Goal: Task Accomplishment & Management: Manage account settings

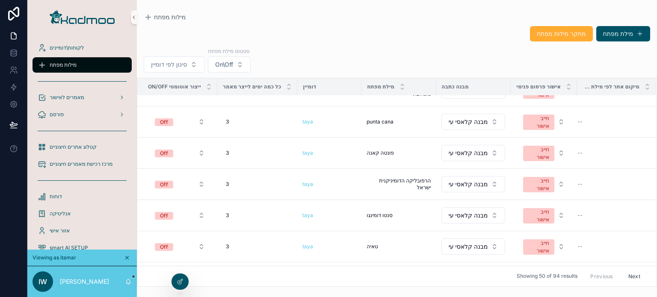
scroll to position [301, 0]
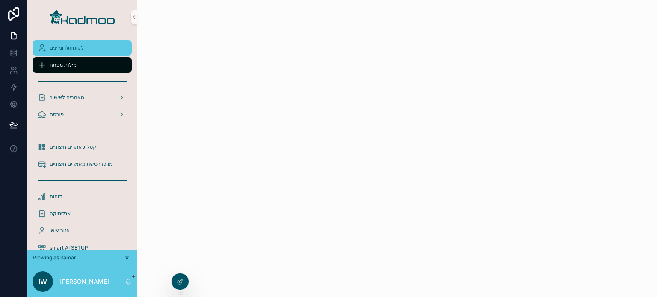
click at [72, 46] on span "לקוחות\דומיינים" at bounding box center [67, 47] width 34 height 7
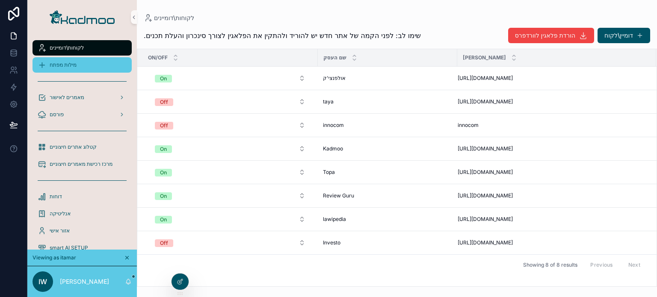
click at [71, 60] on div "מילות מפתח" at bounding box center [82, 65] width 89 height 14
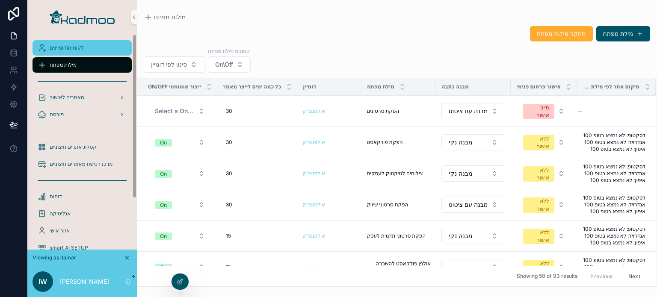
click at [89, 49] on div "לקוחות\דומיינים" at bounding box center [82, 48] width 89 height 14
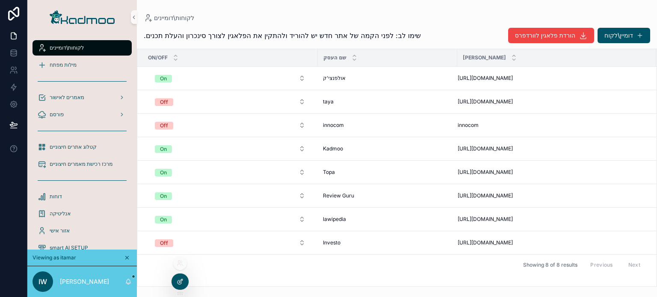
click at [181, 277] on div at bounding box center [179, 282] width 17 height 16
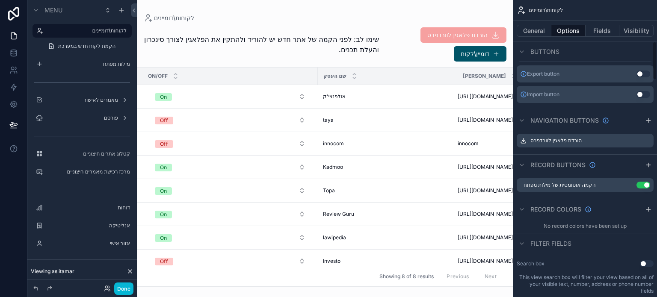
scroll to position [323, 0]
click at [393, 58] on div "scrollable content" at bounding box center [325, 148] width 376 height 297
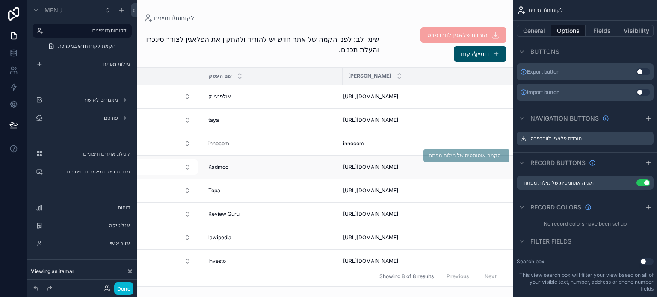
scroll to position [0, 116]
click at [124, 291] on button "Done" at bounding box center [123, 289] width 19 height 12
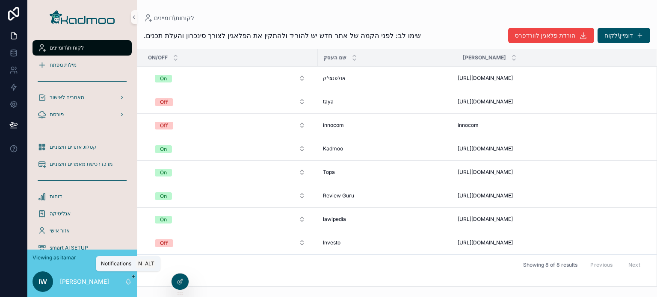
click at [127, 281] on icon "scrollable content" at bounding box center [128, 281] width 5 height 4
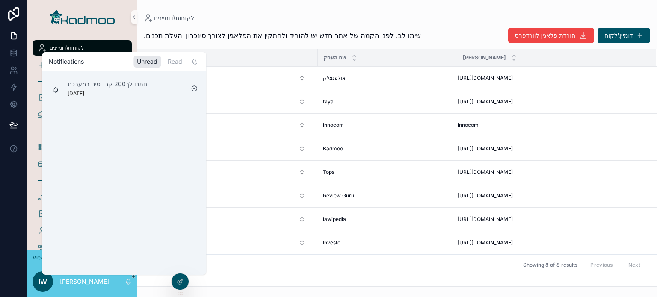
click at [234, 47] on div "[PERSON_NAME]: לפני הקמה של אתר חדש יש להוריד ולהתקין את הפלאגין לצורך סינכרון …" at bounding box center [397, 154] width 520 height 265
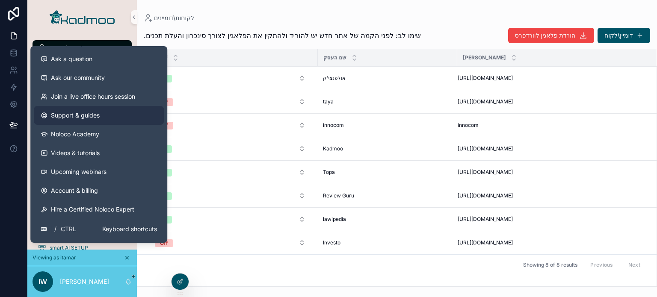
click at [97, 116] on span "Support & guides" at bounding box center [75, 115] width 49 height 9
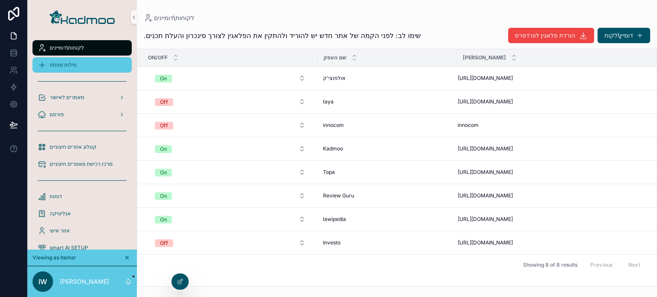
click at [74, 65] on span "מילות מפתח" at bounding box center [63, 65] width 27 height 7
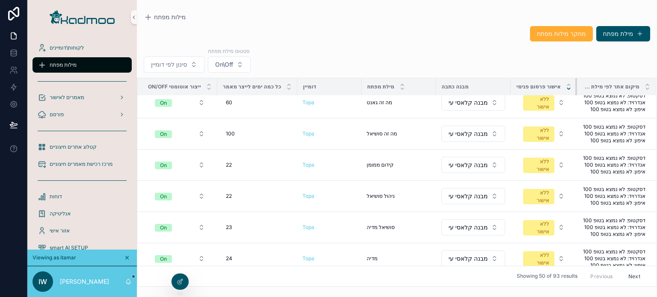
scroll to position [807, 0]
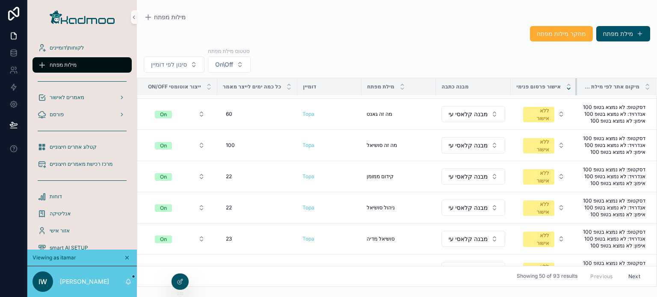
drag, startPoint x: 578, startPoint y: 85, endPoint x: 564, endPoint y: 85, distance: 14.1
click at [564, 85] on th "אישור פרסום פנימי" at bounding box center [543, 87] width 66 height 18
drag, startPoint x: 574, startPoint y: 87, endPoint x: 536, endPoint y: 88, distance: 38.9
click at [536, 88] on th "אישור פרסום פנימי" at bounding box center [543, 87] width 66 height 18
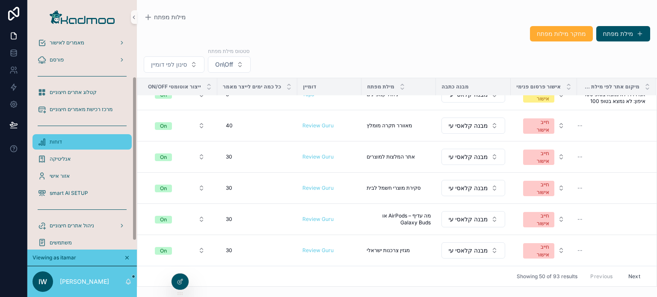
scroll to position [66, 0]
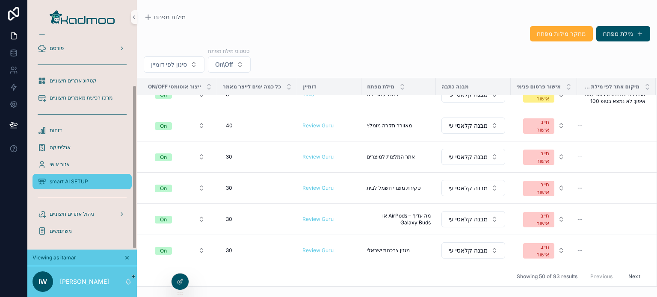
click at [68, 186] on div "smart AI SETUP" at bounding box center [82, 182] width 89 height 14
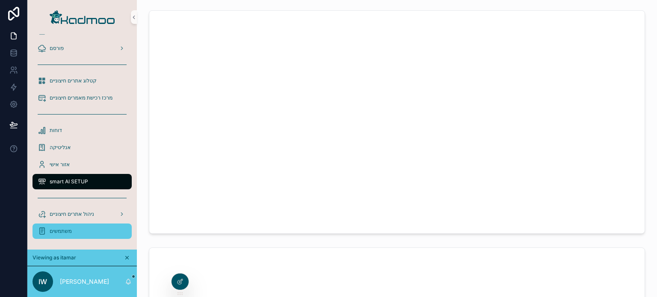
click at [73, 232] on div "משתמשים" at bounding box center [82, 231] width 89 height 14
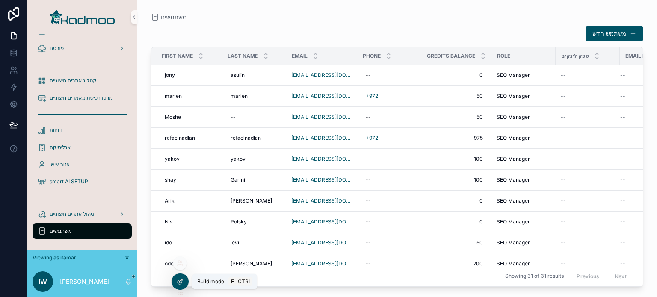
click at [181, 283] on icon at bounding box center [179, 282] width 4 height 4
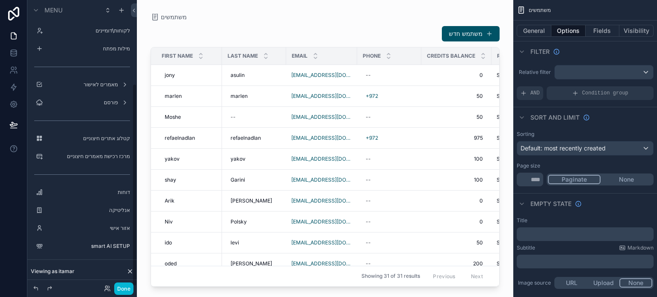
scroll to position [118, 0]
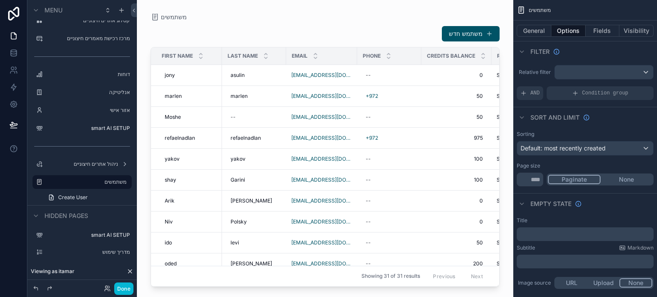
click at [409, 78] on div "scrollable content" at bounding box center [325, 143] width 376 height 287
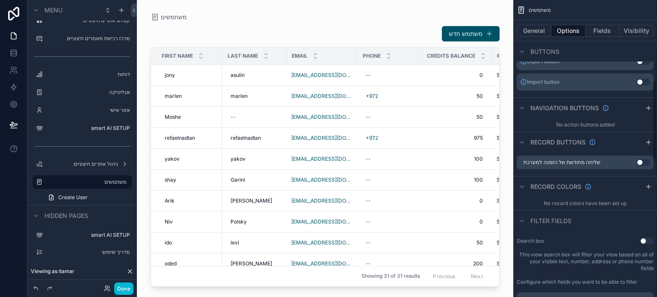
scroll to position [307, 0]
click at [621, 162] on icon "scrollable content" at bounding box center [619, 161] width 7 height 7
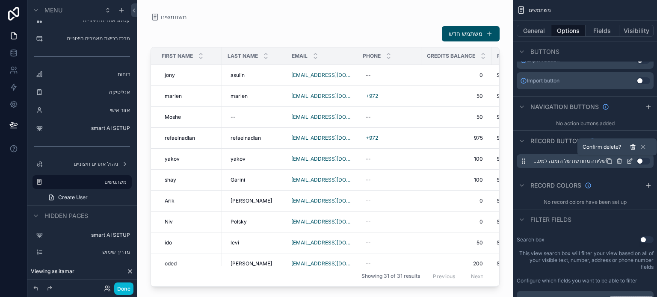
click at [631, 149] on icon at bounding box center [632, 147] width 4 height 4
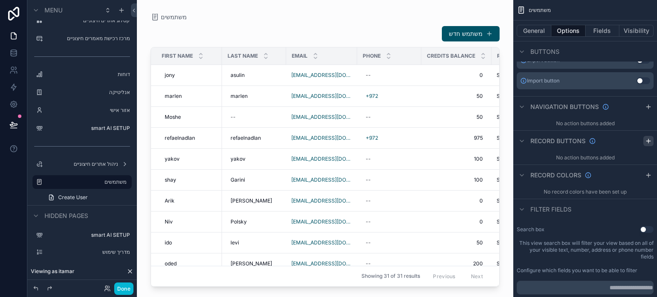
click at [647, 143] on icon "scrollable content" at bounding box center [648, 141] width 7 height 7
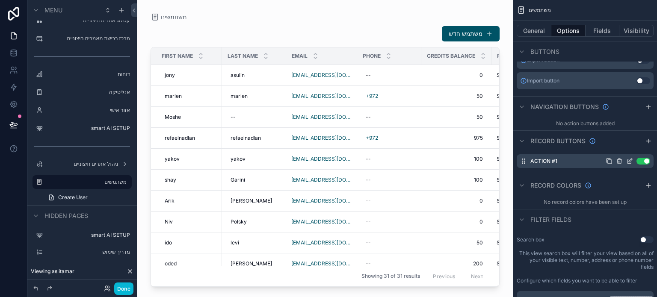
click at [629, 162] on icon "scrollable content" at bounding box center [629, 161] width 7 height 7
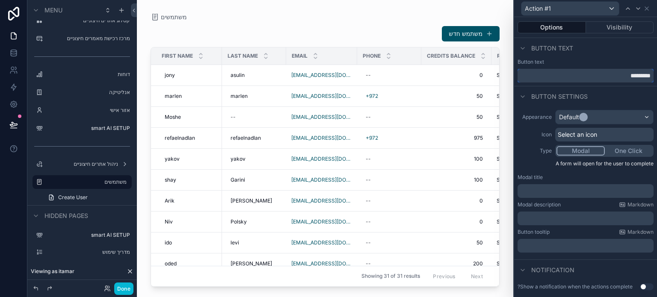
click at [604, 76] on input "*********" at bounding box center [585, 76] width 136 height 14
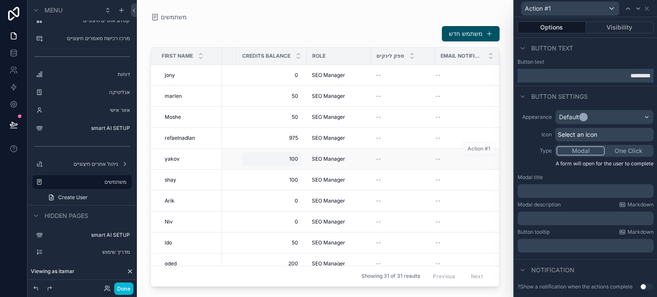
scroll to position [0, 0]
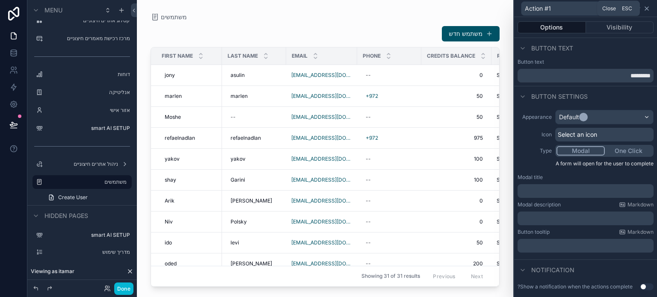
click at [646, 12] on icon at bounding box center [646, 8] width 7 height 7
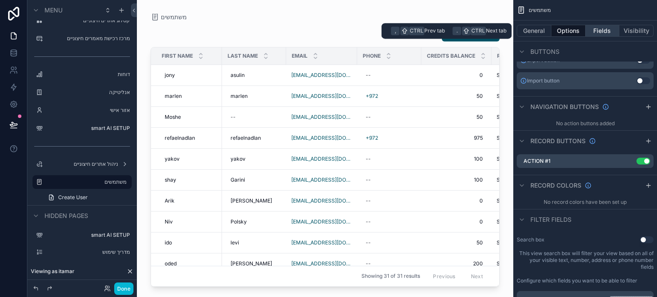
click at [601, 35] on button "Fields" at bounding box center [602, 31] width 34 height 12
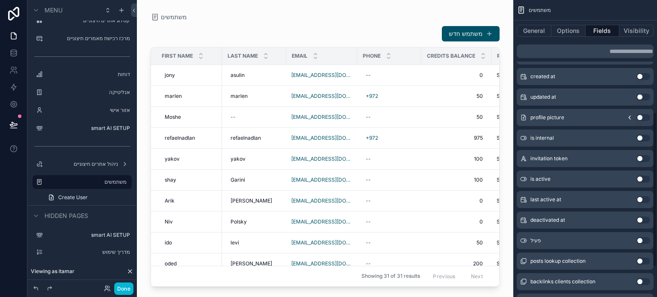
scroll to position [213, 0]
click at [640, 200] on button "Use setting" at bounding box center [643, 200] width 14 height 7
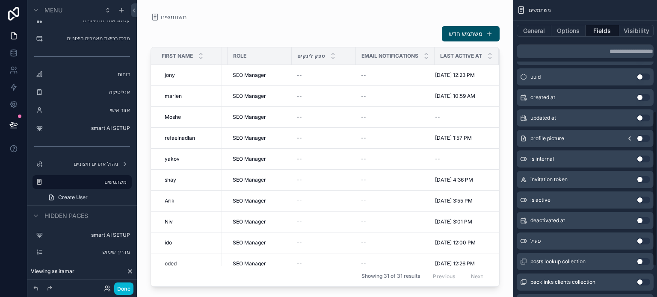
scroll to position [0, 0]
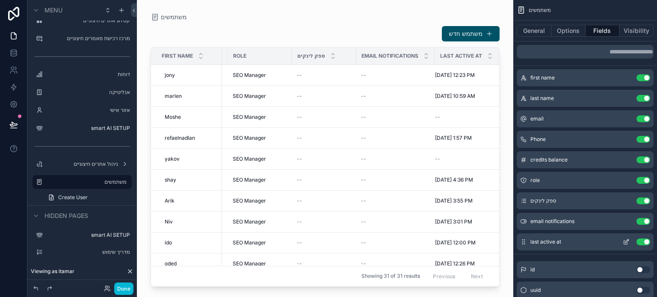
click at [626, 242] on icon "scrollable content" at bounding box center [626, 240] width 3 height 3
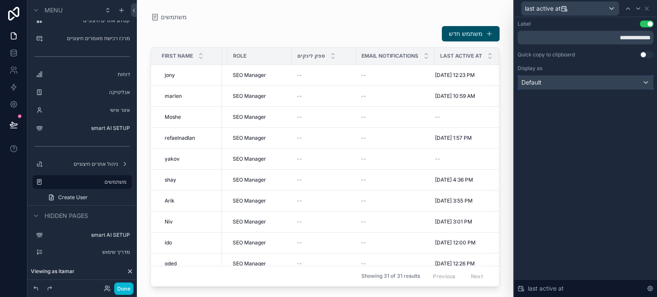
click at [576, 85] on div "Default" at bounding box center [585, 83] width 135 height 14
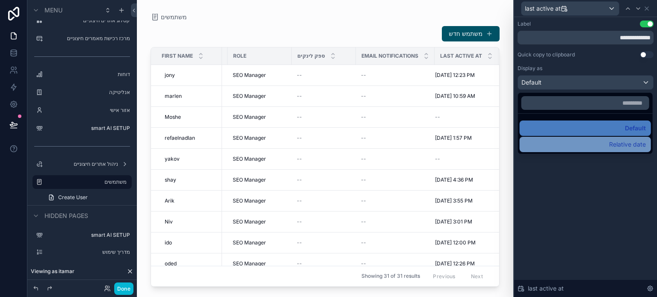
click at [586, 144] on div "Relative date" at bounding box center [584, 144] width 121 height 10
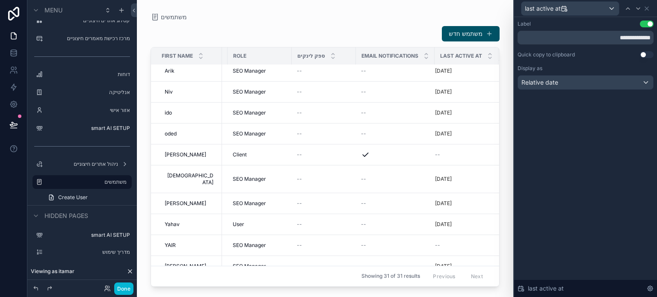
scroll to position [130, 264]
click at [645, 8] on icon at bounding box center [646, 8] width 7 height 7
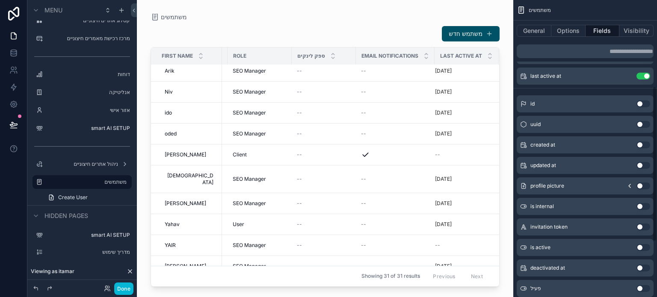
scroll to position [159, 0]
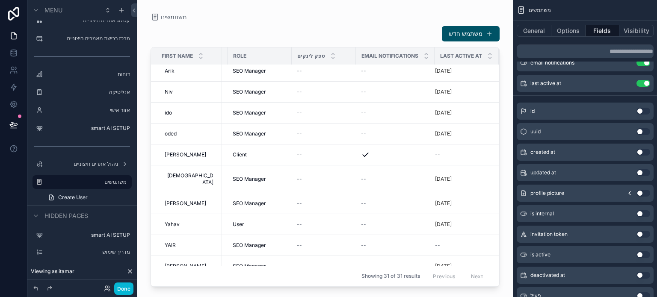
click at [639, 172] on button "Use setting" at bounding box center [643, 172] width 14 height 7
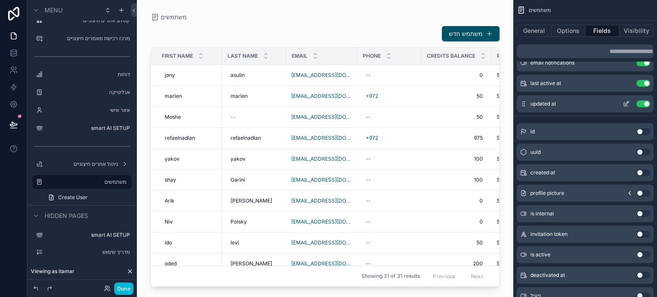
click at [624, 104] on icon "scrollable content" at bounding box center [626, 105] width 4 height 4
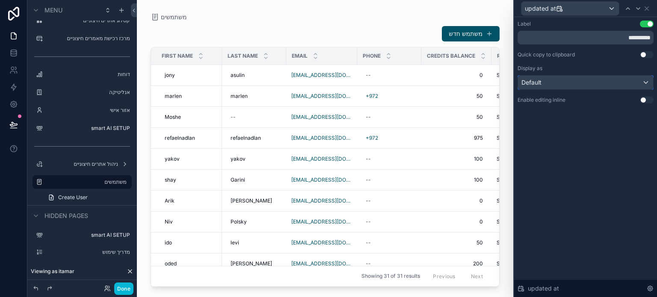
click at [623, 87] on div "Default" at bounding box center [585, 83] width 135 height 14
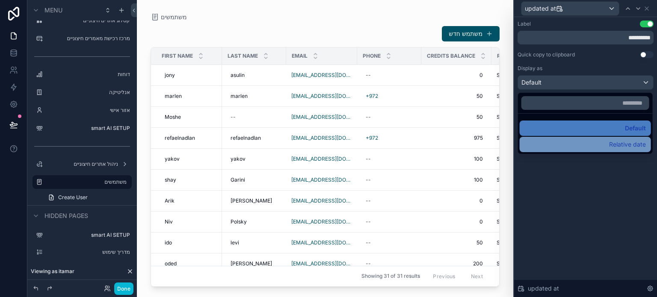
click at [598, 144] on div "Relative date" at bounding box center [584, 144] width 121 height 10
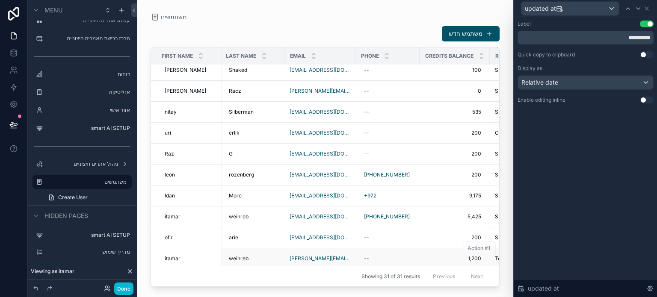
scroll to position [452, 0]
click at [16, 57] on link at bounding box center [13, 52] width 27 height 17
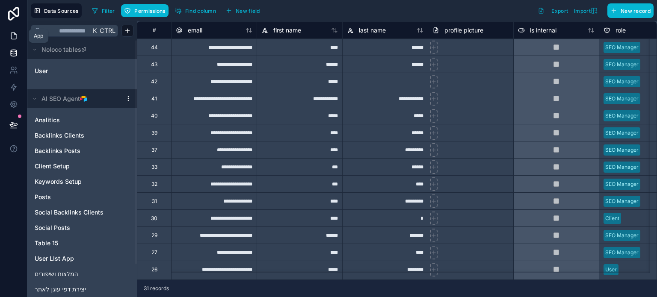
click at [12, 35] on icon at bounding box center [13, 36] width 9 height 9
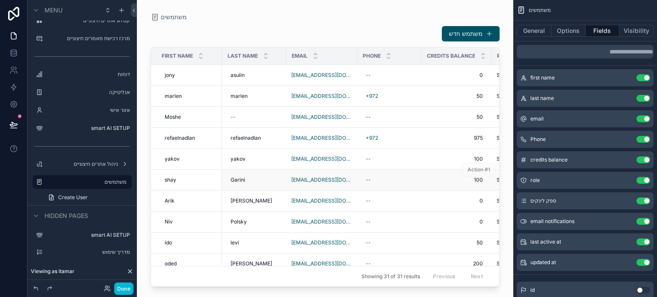
scroll to position [452, 0]
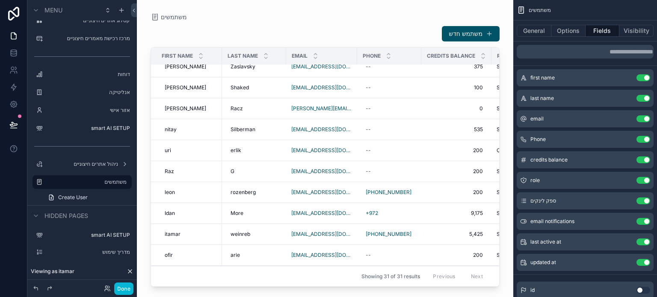
scroll to position [452, 0]
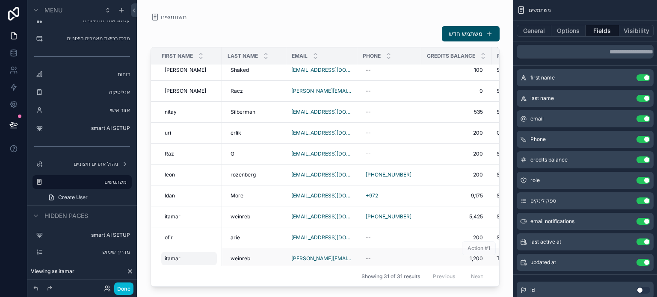
click at [177, 255] on span "itamar" at bounding box center [173, 258] width 16 height 7
click at [199, 259] on input "******" at bounding box center [206, 262] width 81 height 12
type input "*"
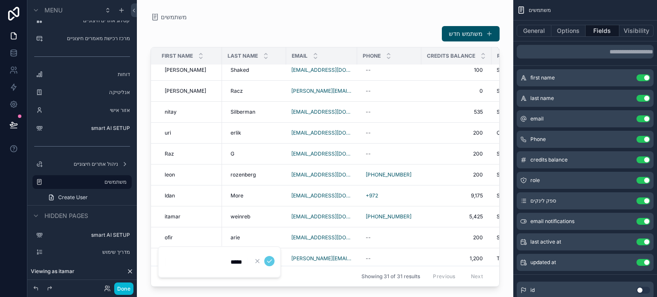
type input "*****"
click at [270, 261] on icon "scrollable content" at bounding box center [269, 261] width 7 height 7
drag, startPoint x: 243, startPoint y: 254, endPoint x: 244, endPoint y: 250, distance: 4.6
click at [244, 252] on div "weinreb weinreb" at bounding box center [254, 259] width 54 height 14
click at [258, 262] on input "*******" at bounding box center [264, 262] width 81 height 12
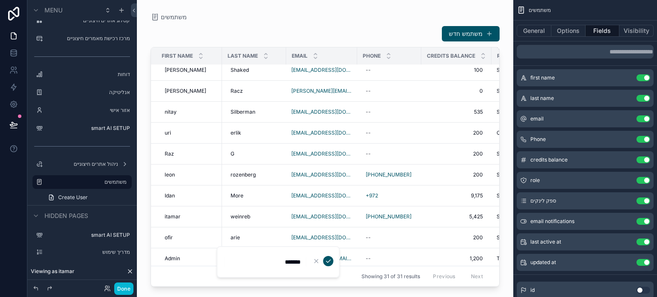
click at [258, 262] on input "*******" at bounding box center [264, 262] width 81 height 12
type input "*****"
click at [327, 259] on icon "scrollable content" at bounding box center [327, 261] width 7 height 7
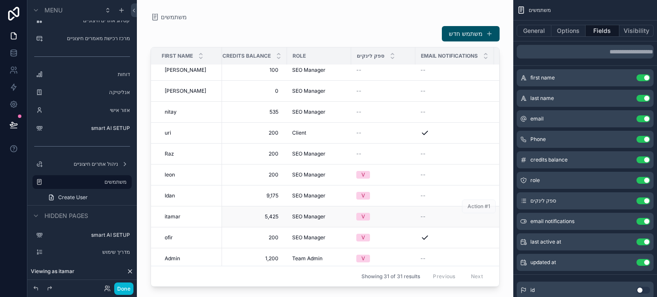
scroll to position [452, 328]
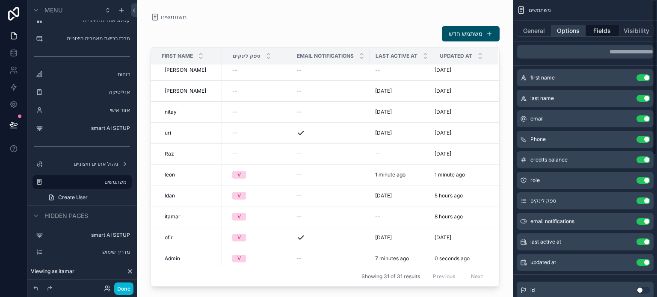
click at [566, 34] on button "Options" at bounding box center [568, 31] width 34 height 12
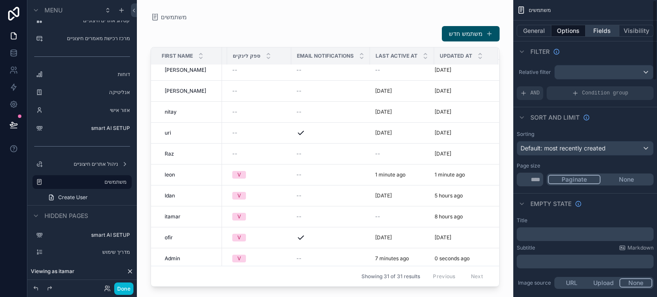
click at [606, 34] on button "Fields" at bounding box center [602, 31] width 34 height 12
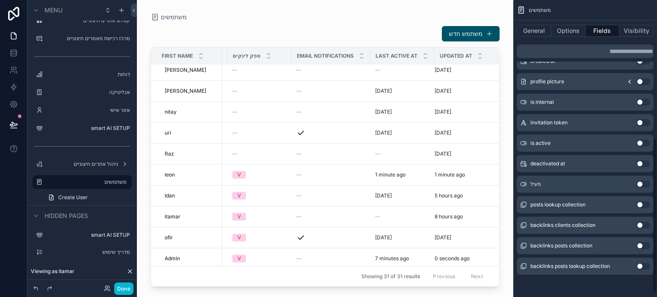
scroll to position [270, 0]
click at [641, 143] on button "Use setting" at bounding box center [643, 143] width 14 height 7
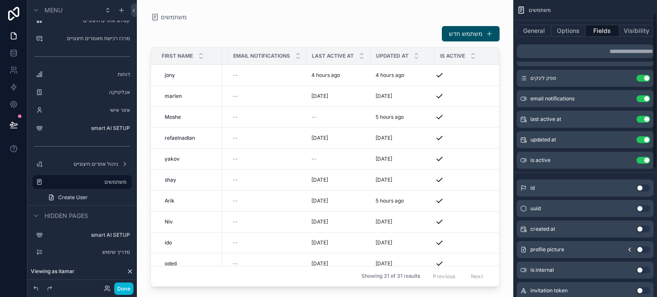
scroll to position [145, 0]
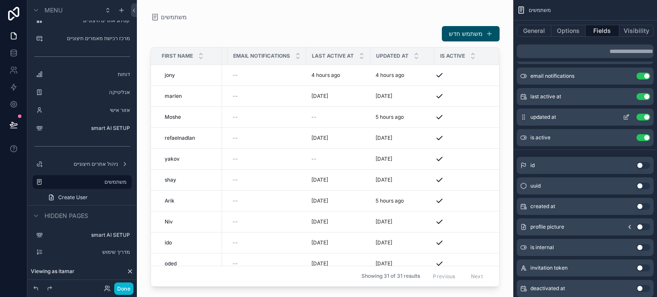
click at [642, 115] on button "Use setting" at bounding box center [643, 117] width 14 height 7
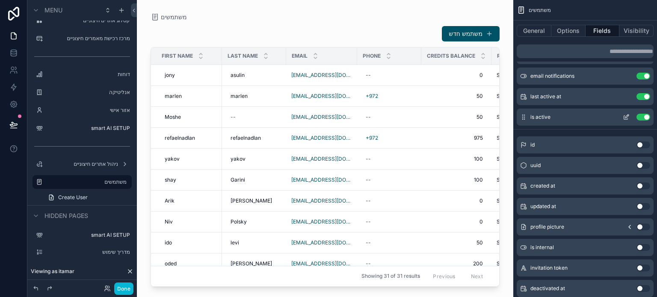
click at [624, 117] on icon "scrollable content" at bounding box center [625, 117] width 7 height 7
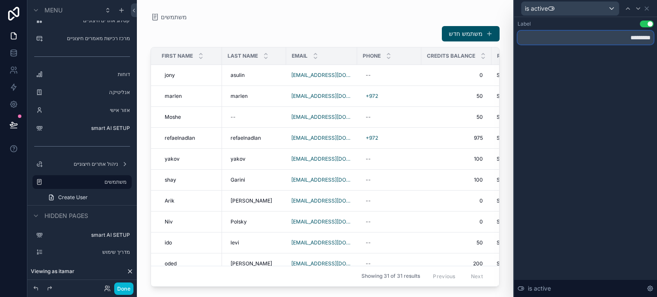
click at [626, 40] on input "*********" at bounding box center [585, 38] width 136 height 14
click at [630, 91] on div "Label Use setting ********* is active" at bounding box center [585, 157] width 143 height 280
click at [646, 10] on icon at bounding box center [646, 8] width 7 height 7
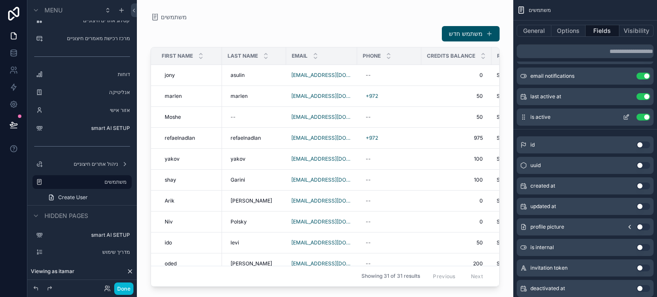
click at [625, 118] on icon "scrollable content" at bounding box center [626, 116] width 3 height 3
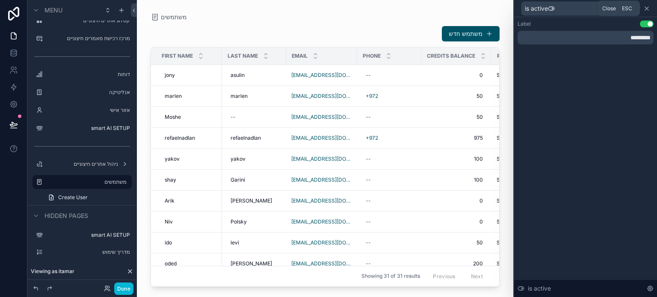
click at [645, 10] on icon at bounding box center [646, 8] width 7 height 7
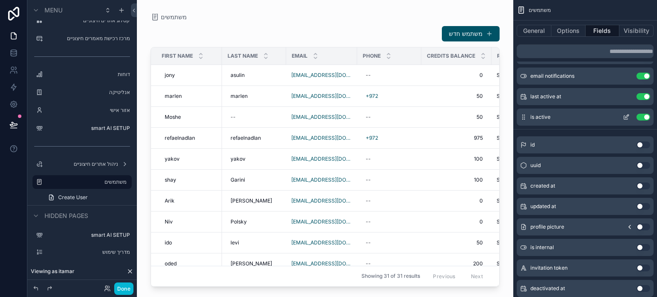
click at [641, 115] on button "Use setting" at bounding box center [643, 117] width 14 height 7
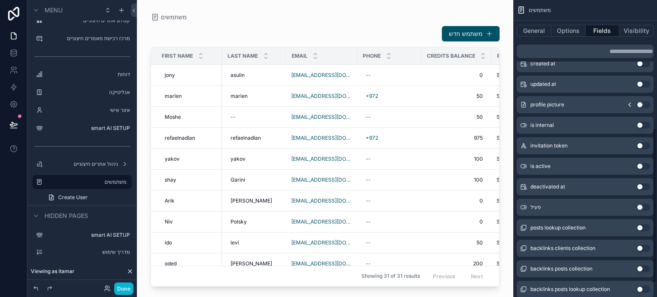
scroll to position [247, 0]
click at [640, 147] on button "Use setting" at bounding box center [643, 145] width 14 height 7
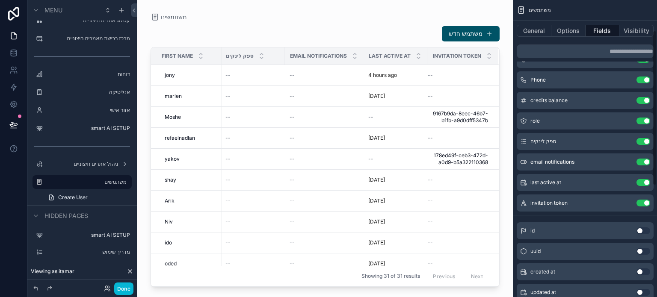
scroll to position [59, 0]
click at [643, 205] on button "Use setting" at bounding box center [643, 203] width 14 height 7
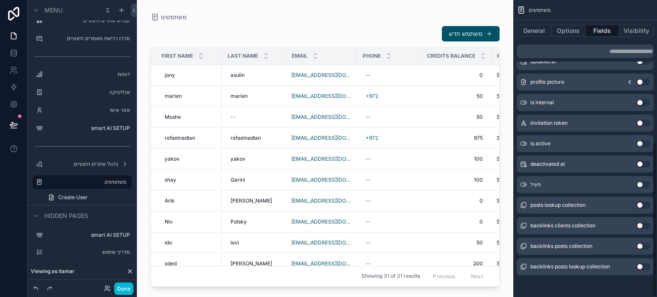
scroll to position [271, 0]
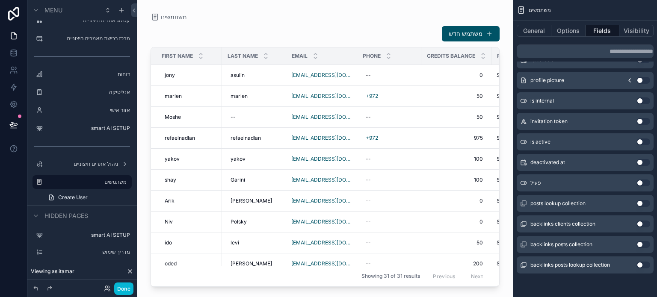
click at [145, 35] on div "משתמשים משתמש חדש First name Last name Email Phone Credits balance Role ספק לינ…" at bounding box center [325, 143] width 376 height 287
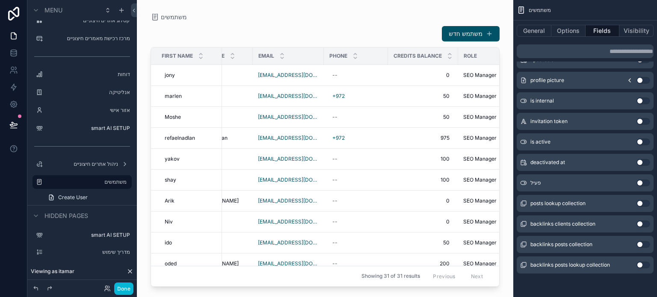
scroll to position [0, 0]
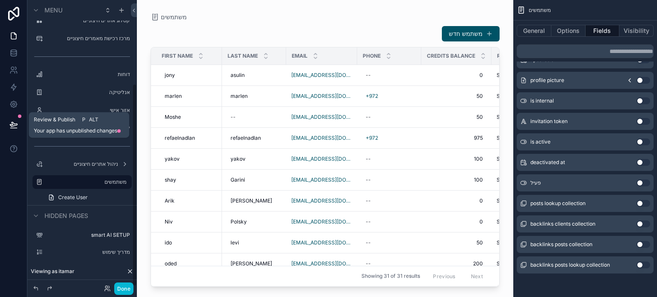
click at [12, 127] on icon at bounding box center [13, 125] width 9 height 9
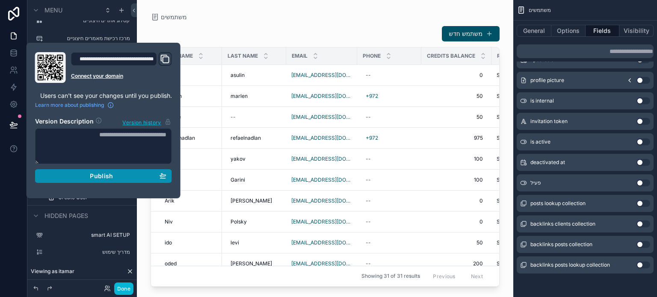
click at [100, 173] on span "Publish" at bounding box center [101, 176] width 23 height 8
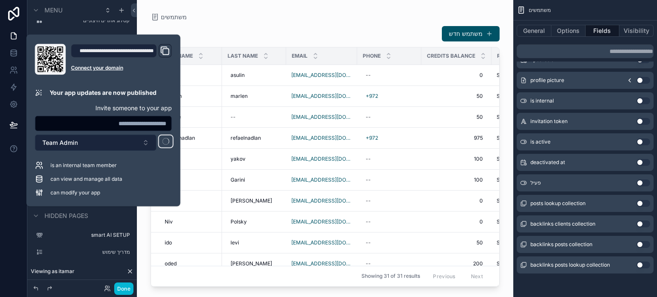
click at [84, 145] on button "Team Admin" at bounding box center [95, 143] width 121 height 16
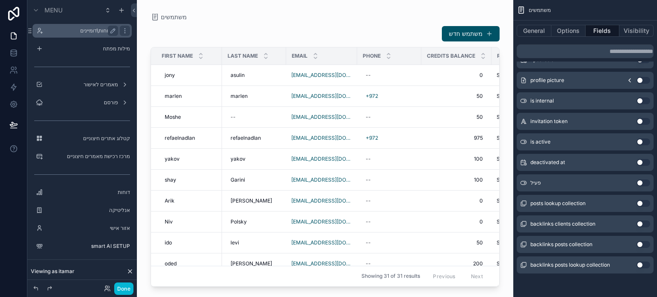
click at [96, 29] on label "לקוחות\דומיינים" at bounding box center [80, 30] width 68 height 7
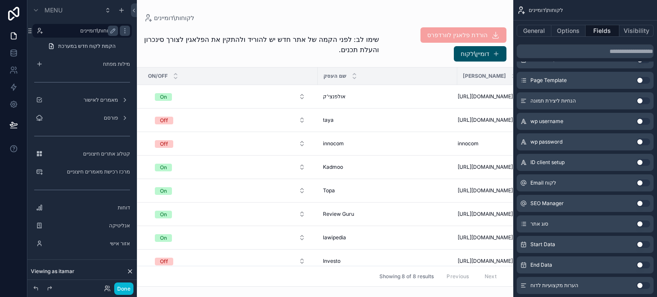
click at [279, 57] on div "scrollable content" at bounding box center [325, 148] width 376 height 297
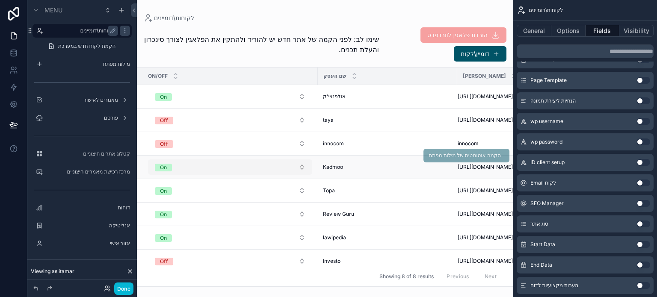
scroll to position [13, 0]
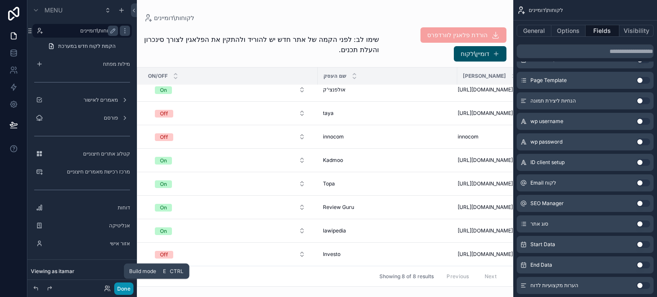
click at [125, 290] on button "Done" at bounding box center [123, 289] width 19 height 12
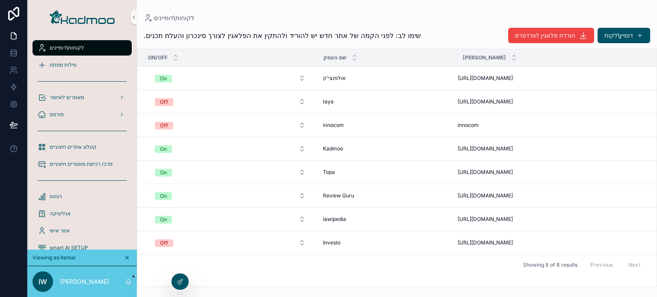
click at [129, 256] on icon "scrollable content" at bounding box center [127, 258] width 6 height 6
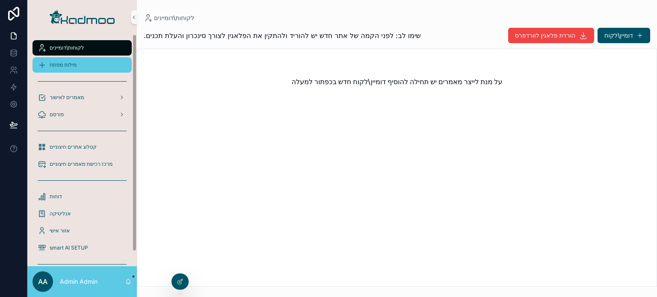
click at [92, 69] on div "מילות מפתח" at bounding box center [82, 65] width 89 height 14
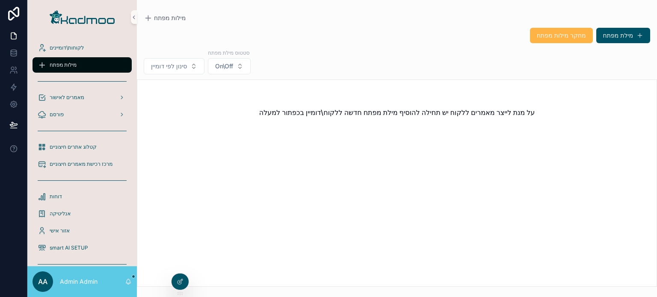
click at [549, 38] on span "מחקר מילות מפתח" at bounding box center [560, 35] width 49 height 9
click at [180, 277] on div at bounding box center [179, 282] width 17 height 16
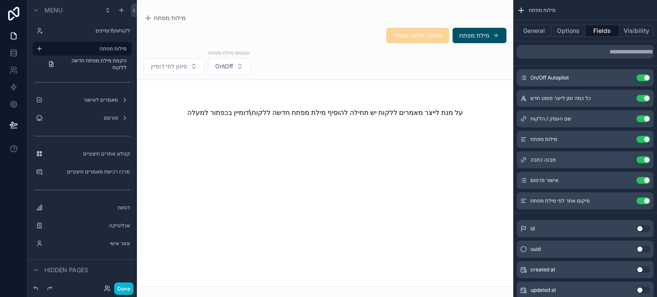
click at [428, 34] on div "scrollable content" at bounding box center [325, 148] width 376 height 297
click at [566, 32] on button "Options" at bounding box center [568, 31] width 34 height 12
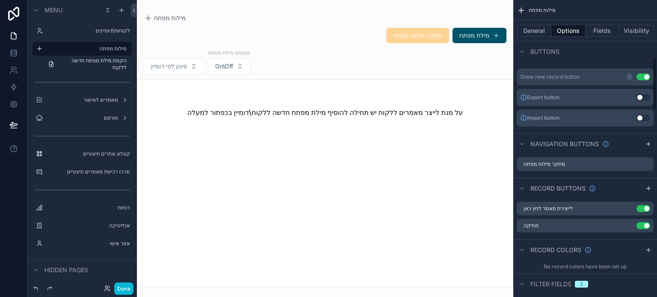
scroll to position [311, 0]
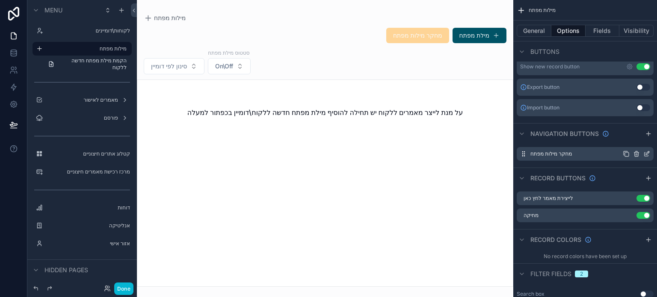
click at [646, 156] on icon "scrollable content" at bounding box center [646, 153] width 7 height 7
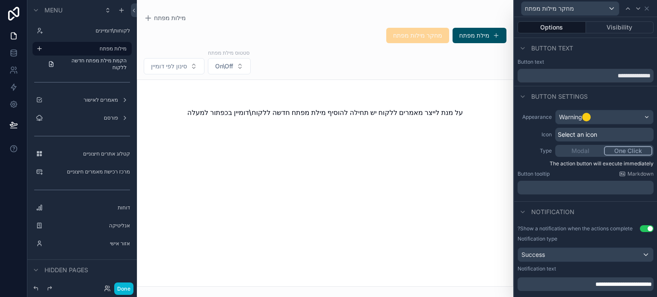
click at [579, 150] on div "Modal One Click" at bounding box center [604, 151] width 98 height 12
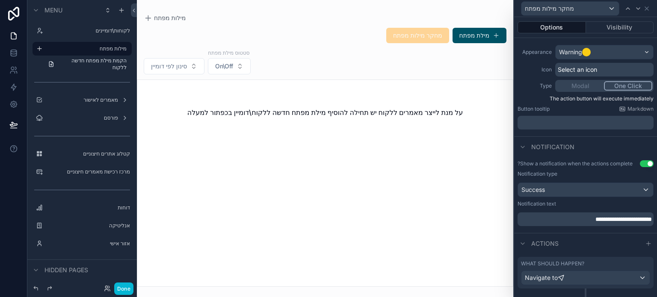
scroll to position [81, 0]
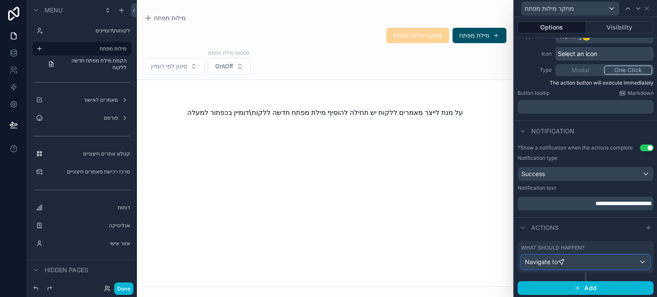
click at [571, 258] on div "Navigate to" at bounding box center [585, 262] width 128 height 14
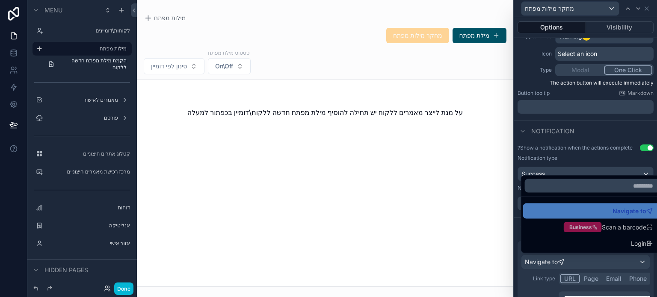
click at [519, 192] on div at bounding box center [585, 148] width 143 height 297
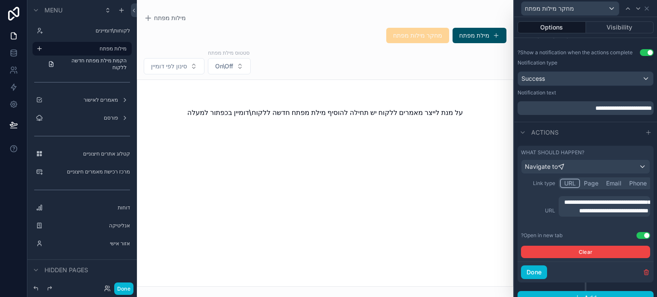
scroll to position [177, 0]
click at [595, 213] on span "**********" at bounding box center [607, 206] width 86 height 15
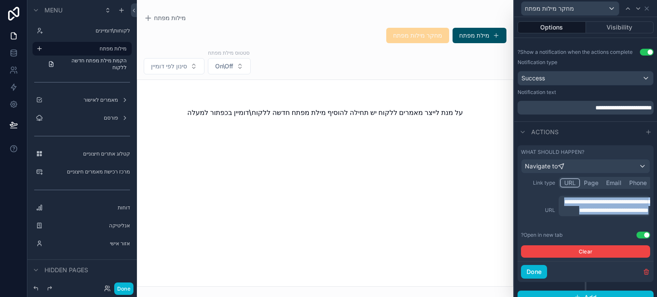
click at [595, 213] on span "**********" at bounding box center [607, 206] width 86 height 15
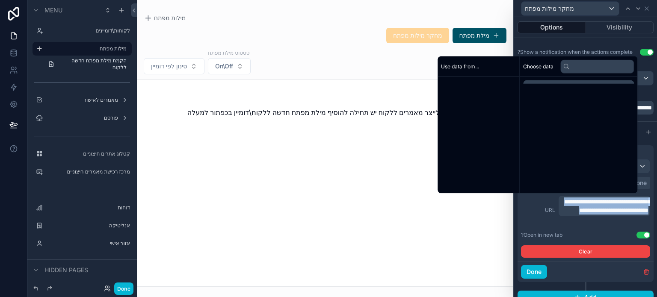
click at [595, 213] on span "**********" at bounding box center [607, 206] width 86 height 15
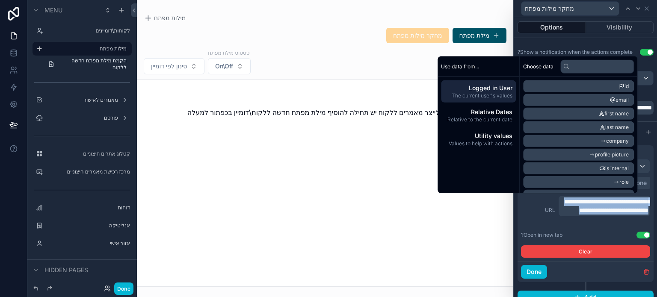
copy span "**********"
click at [530, 212] on label "URL" at bounding box center [538, 210] width 34 height 7
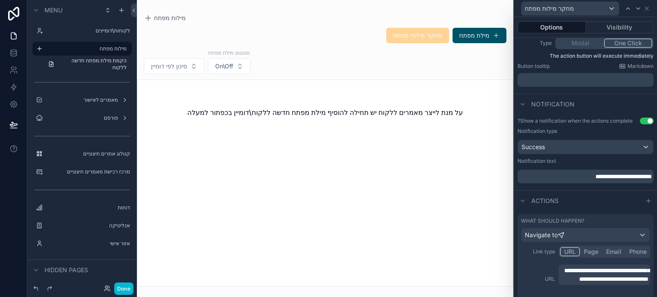
scroll to position [98, 0]
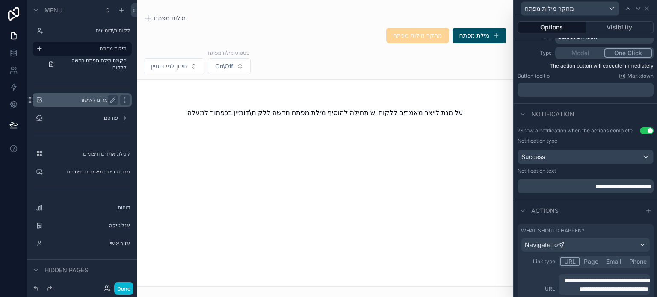
click at [101, 102] on label "מאמרים לאישור" at bounding box center [80, 100] width 68 height 7
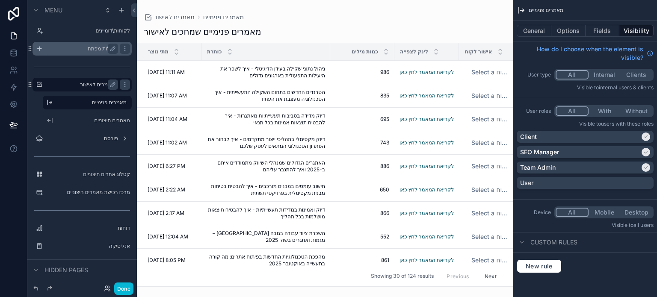
click at [102, 51] on label "מילות מפתח" at bounding box center [80, 48] width 68 height 7
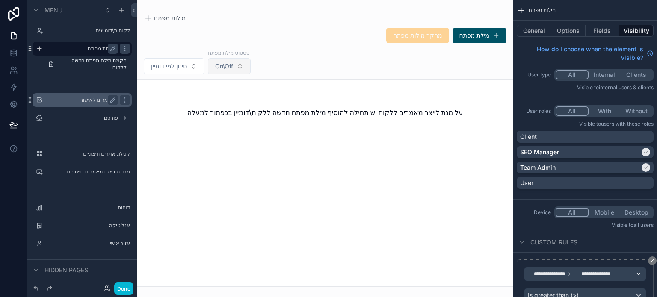
click at [224, 72] on button "On\Off" at bounding box center [229, 66] width 43 height 16
click at [318, 52] on div "סינון לפי דומיין סטטוס מילת מפתח On\Off" at bounding box center [325, 62] width 376 height 26
click at [178, 60] on button "סינון לפי דומיין" at bounding box center [174, 66] width 61 height 16
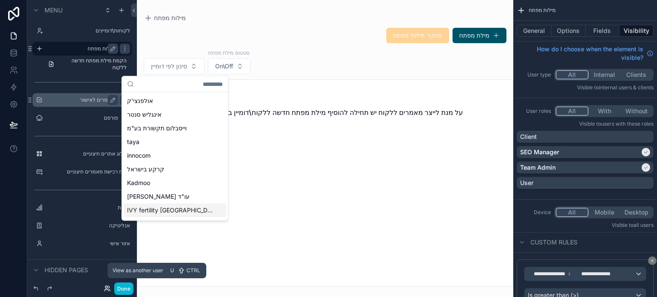
click at [106, 291] on icon at bounding box center [107, 288] width 7 height 7
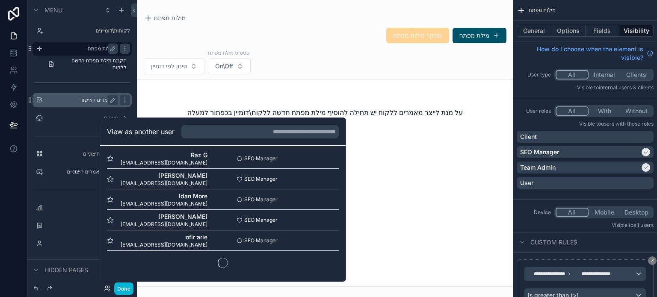
scroll to position [514, 0]
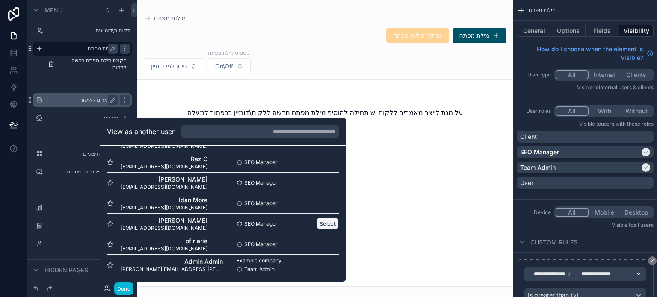
click at [319, 225] on button "Select" at bounding box center [327, 224] width 22 height 12
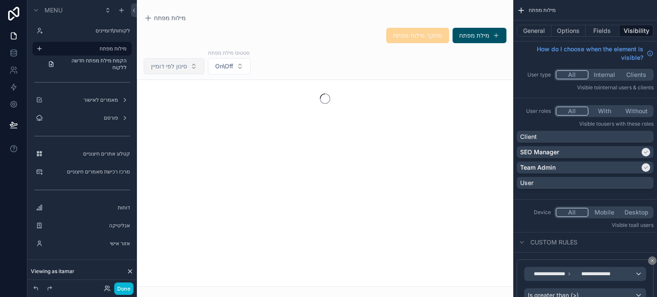
click at [174, 65] on span "סינון לפי דומיין" at bounding box center [169, 66] width 36 height 9
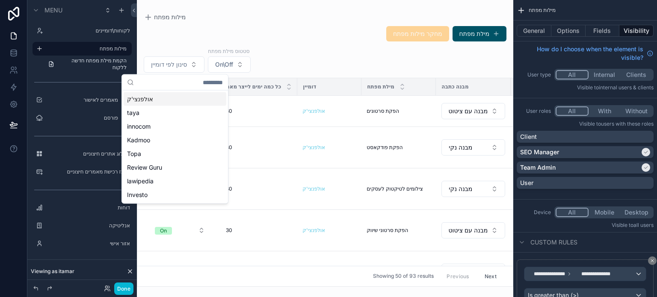
click at [306, 56] on div "סינון לפי דומיין סטטוס מילת מפתח On\Off" at bounding box center [325, 60] width 376 height 26
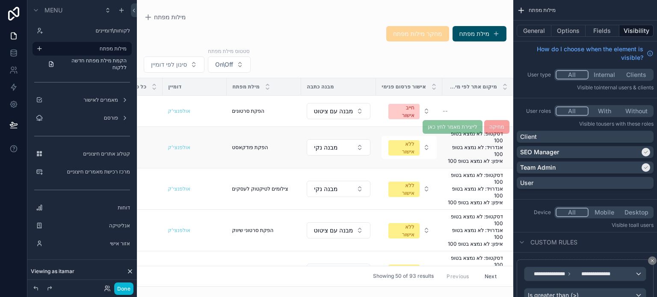
scroll to position [3, 0]
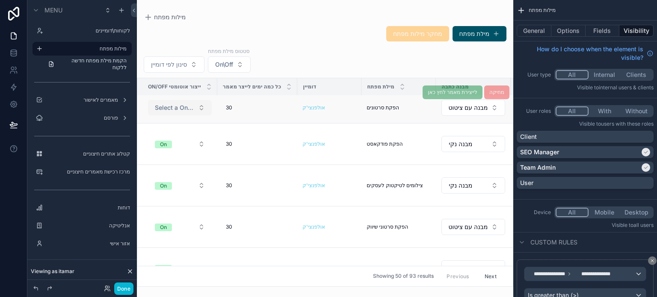
click at [186, 105] on span "Select a On/Off Autopilot" at bounding box center [175, 107] width 40 height 9
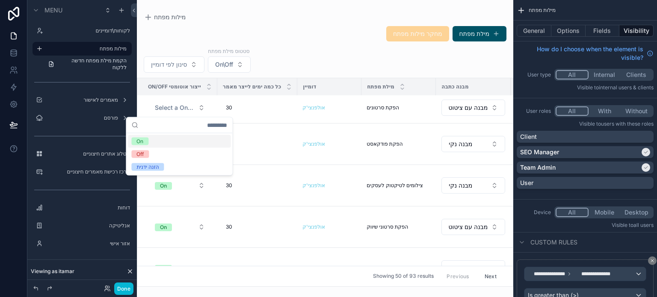
click at [164, 143] on div "On" at bounding box center [179, 141] width 103 height 13
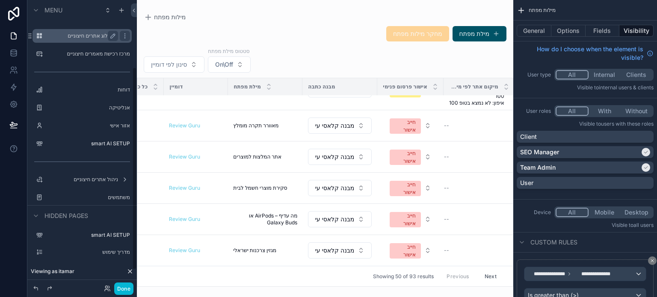
scroll to position [0, 0]
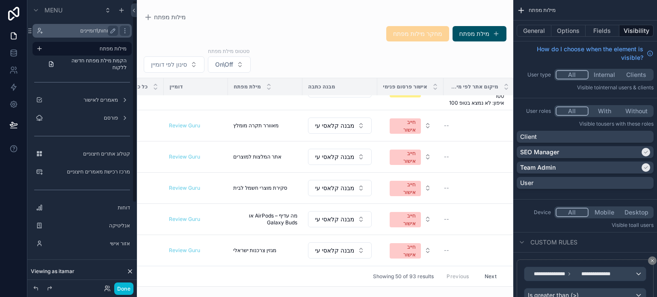
click at [90, 30] on label "לקוחות\דומיינים" at bounding box center [80, 30] width 68 height 7
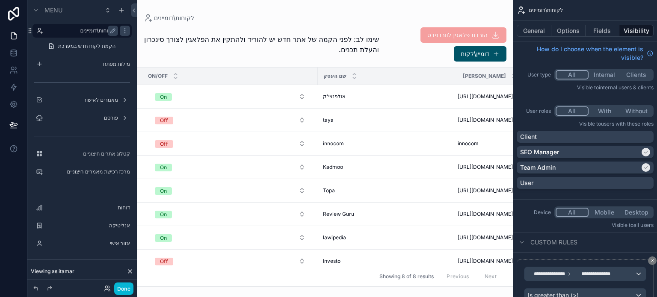
click at [435, 36] on div "scrollable content" at bounding box center [325, 148] width 376 height 297
click at [435, 36] on span "הורדת פלאגין לוורדפרס" at bounding box center [463, 34] width 86 height 15
click at [123, 289] on button "Done" at bounding box center [123, 289] width 19 height 12
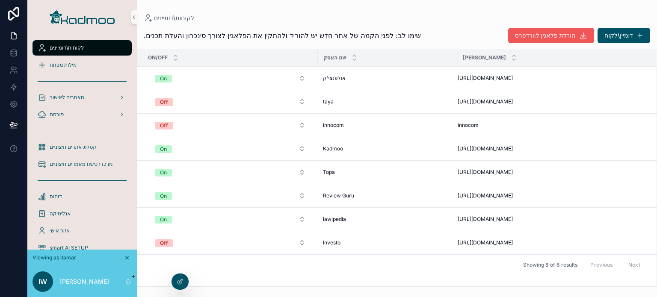
click at [557, 32] on span "הורדת פלאגין לוורדפרס" at bounding box center [545, 35] width 60 height 9
